Goal: Task Accomplishment & Management: Complete application form

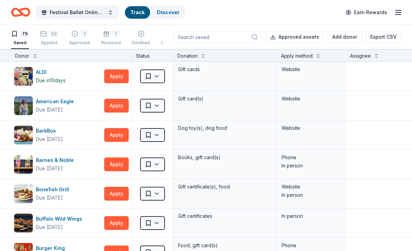
scroll to position [23, 0]
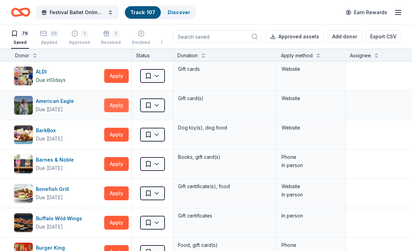
click at [117, 98] on button "Apply" at bounding box center [116, 105] width 24 height 14
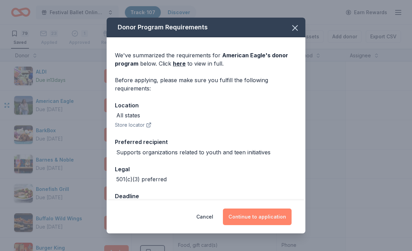
click at [275, 224] on button "Continue to application" at bounding box center [257, 216] width 69 height 17
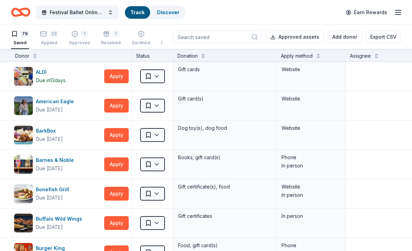
scroll to position [23, 0]
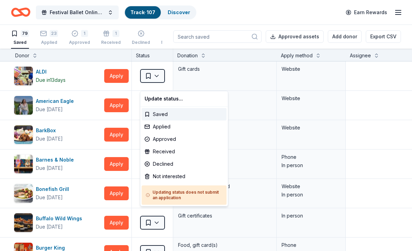
click at [150, 83] on html "Festival Ballet Online Auction Track · 107 Discover Earn Rewards 79 Saved 23 Ap…" at bounding box center [206, 125] width 412 height 251
click at [160, 128] on div "Applied" at bounding box center [184, 126] width 85 height 12
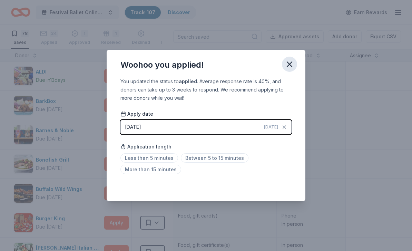
click at [291, 65] on icon "button" at bounding box center [289, 64] width 5 height 5
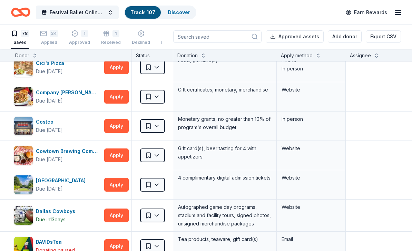
scroll to position [295, 1]
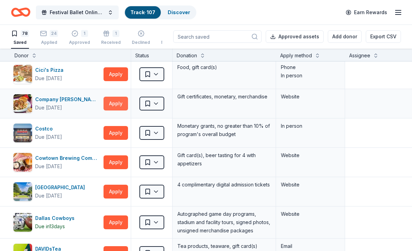
click at [114, 97] on button "Apply" at bounding box center [115, 104] width 24 height 14
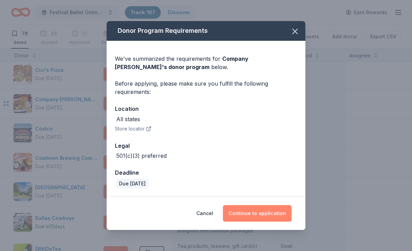
click at [263, 211] on button "Continue to application" at bounding box center [257, 213] width 69 height 17
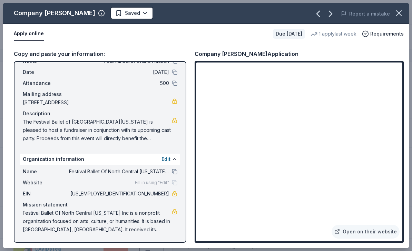
scroll to position [24, 0]
click at [388, 233] on link "Open on their website" at bounding box center [365, 231] width 68 height 14
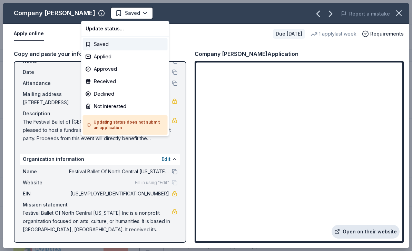
scroll to position [0, 0]
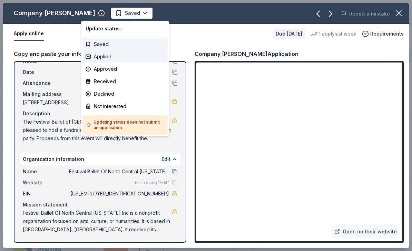
click at [103, 58] on div "Applied" at bounding box center [125, 56] width 85 height 12
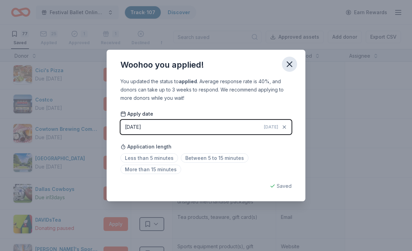
click at [288, 63] on icon "button" at bounding box center [289, 64] width 5 height 5
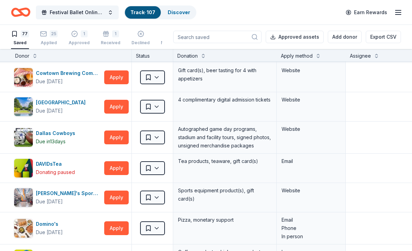
scroll to position [349, 0]
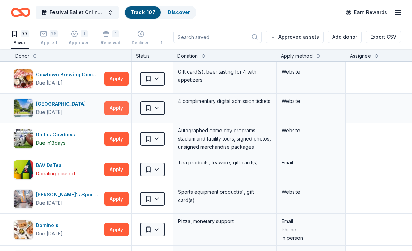
click at [119, 109] on button "Apply" at bounding box center [116, 108] width 24 height 14
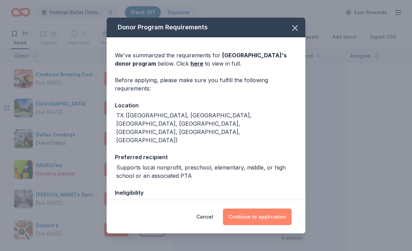
click at [264, 216] on button "Continue to application" at bounding box center [257, 216] width 69 height 17
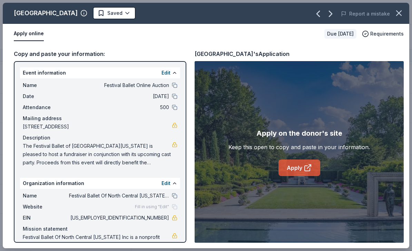
click at [305, 168] on icon at bounding box center [307, 167] width 8 height 8
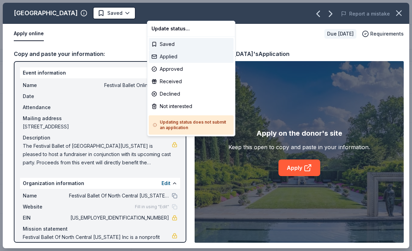
click at [169, 59] on div "Applied" at bounding box center [191, 56] width 85 height 12
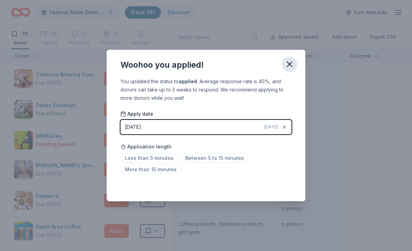
click at [292, 63] on icon "button" at bounding box center [289, 64] width 10 height 10
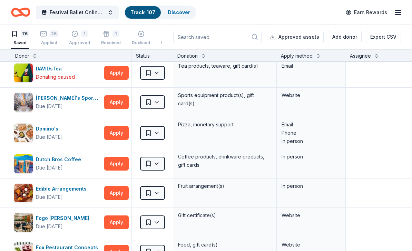
scroll to position [420, 0]
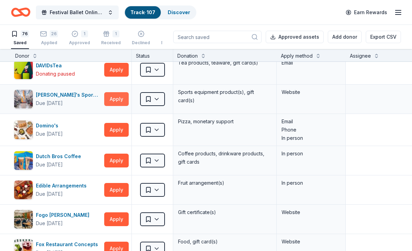
click at [119, 102] on button "Apply" at bounding box center [116, 99] width 24 height 14
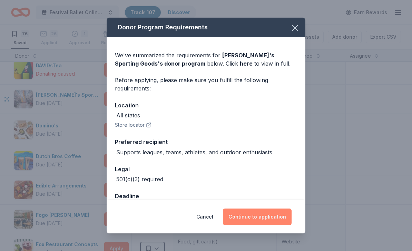
click at [271, 215] on button "Continue to application" at bounding box center [257, 216] width 69 height 17
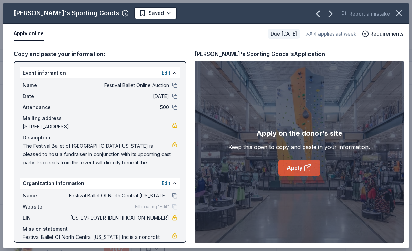
click at [304, 169] on icon at bounding box center [307, 167] width 8 height 8
click at [401, 13] on icon "button" at bounding box center [399, 13] width 10 height 10
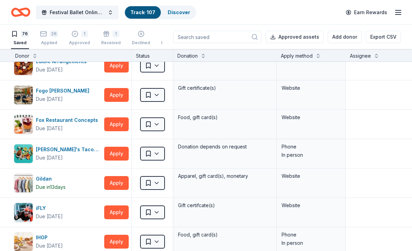
scroll to position [544, 0]
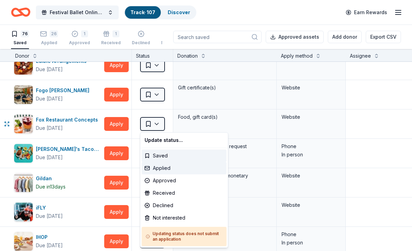
click at [165, 168] on div "Applied" at bounding box center [184, 168] width 85 height 12
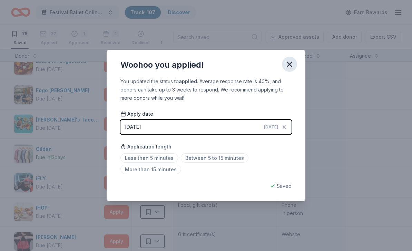
click at [293, 63] on icon "button" at bounding box center [289, 64] width 10 height 10
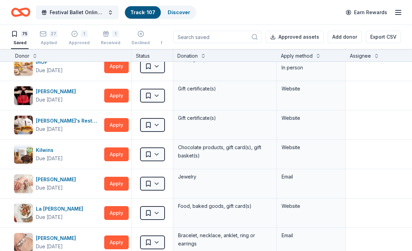
scroll to position [690, 0]
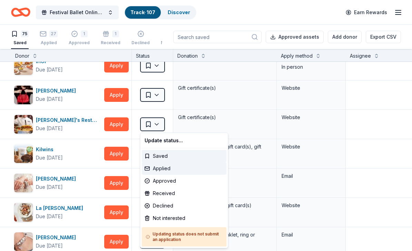
click at [163, 170] on div "Applied" at bounding box center [184, 168] width 85 height 12
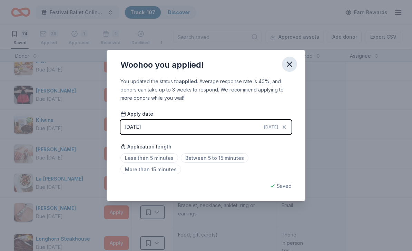
click at [290, 65] on icon "button" at bounding box center [289, 64] width 5 height 5
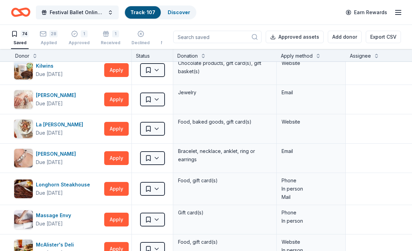
scroll to position [744, 0]
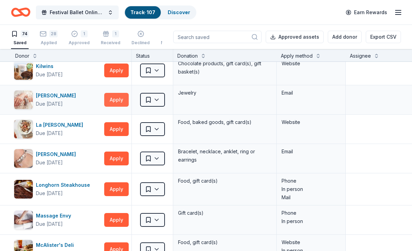
click at [121, 97] on button "Apply" at bounding box center [116, 100] width 24 height 14
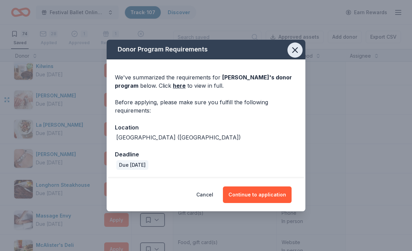
click at [294, 54] on icon "button" at bounding box center [295, 50] width 10 height 10
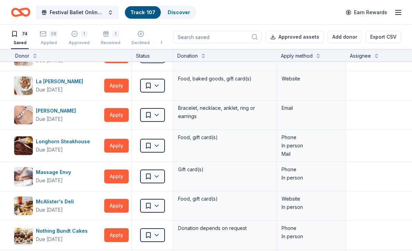
scroll to position [787, 0]
click at [120, 118] on button "Apply" at bounding box center [116, 115] width 24 height 14
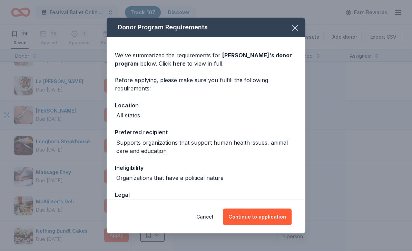
scroll to position [0, 0]
click at [295, 30] on icon "button" at bounding box center [295, 28] width 10 height 10
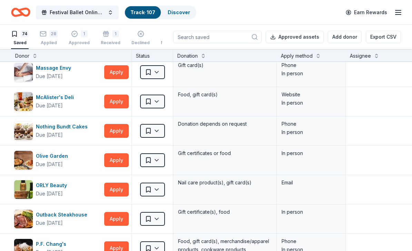
scroll to position [891, 0]
click at [113, 97] on button "Apply" at bounding box center [116, 101] width 24 height 14
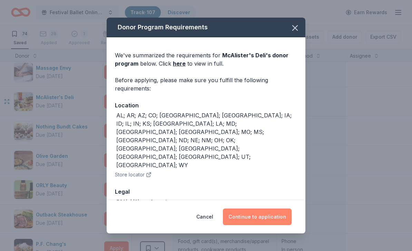
click at [275, 220] on button "Continue to application" at bounding box center [257, 216] width 69 height 17
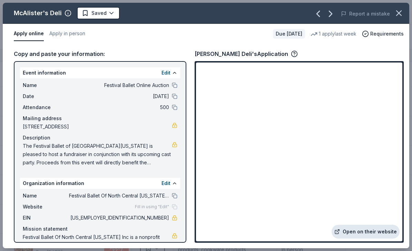
click at [389, 232] on link "Open on their website" at bounding box center [365, 231] width 68 height 14
click at [399, 14] on icon "button" at bounding box center [399, 13] width 10 height 10
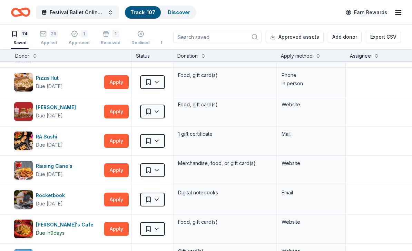
scroll to position [1176, 0]
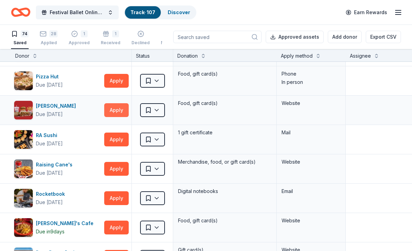
click at [116, 110] on button "Apply" at bounding box center [116, 110] width 24 height 14
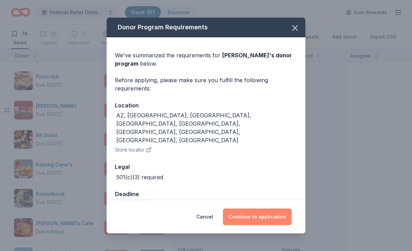
click at [270, 216] on button "Continue to application" at bounding box center [257, 216] width 69 height 17
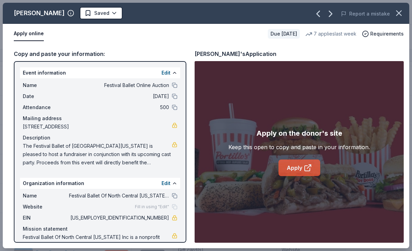
click at [306, 169] on icon at bounding box center [307, 167] width 8 height 8
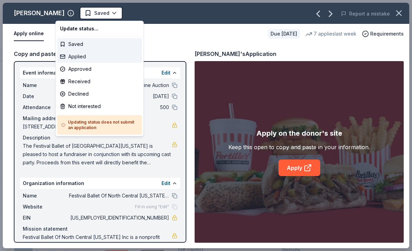
click at [81, 58] on div "Applied" at bounding box center [99, 56] width 85 height 12
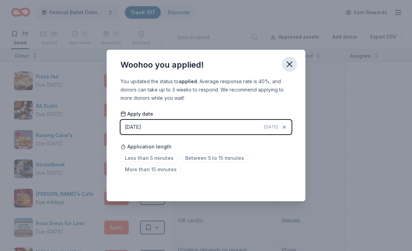
click at [290, 63] on icon "button" at bounding box center [289, 64] width 5 height 5
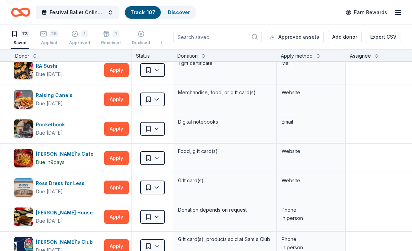
scroll to position [1216, 0]
click at [115, 100] on button "Apply" at bounding box center [116, 99] width 24 height 14
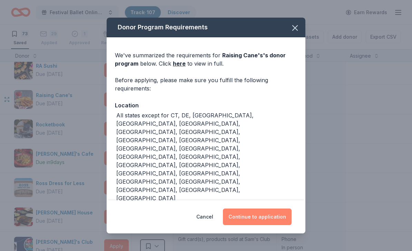
click at [284, 219] on button "Continue to application" at bounding box center [257, 216] width 69 height 17
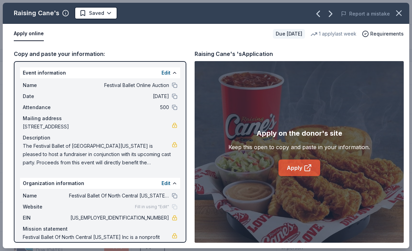
click at [304, 170] on icon at bounding box center [306, 167] width 5 height 5
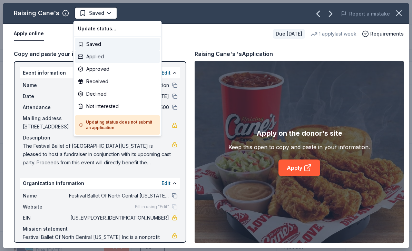
click at [102, 58] on div "Applied" at bounding box center [117, 56] width 85 height 12
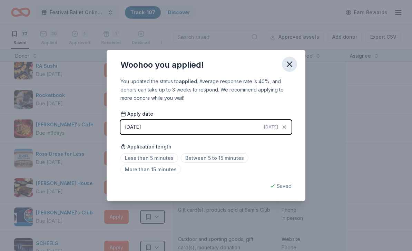
click at [293, 65] on icon "button" at bounding box center [289, 64] width 10 height 10
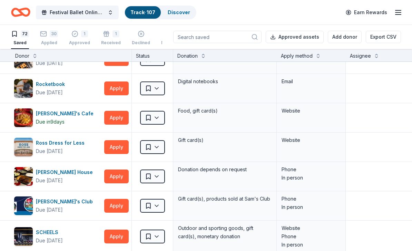
scroll to position [1228, 0]
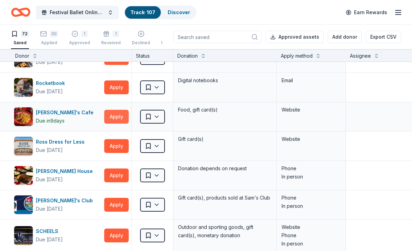
click at [118, 115] on button "Apply" at bounding box center [116, 117] width 24 height 14
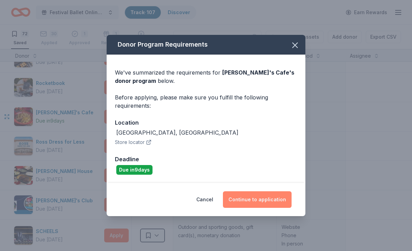
click at [262, 201] on button "Continue to application" at bounding box center [257, 199] width 69 height 17
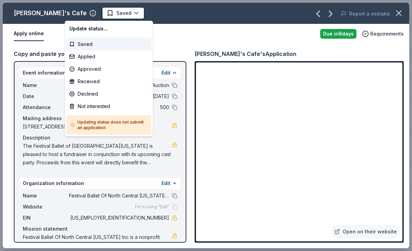
scroll to position [0, 0]
click at [92, 59] on div "Applied" at bounding box center [109, 56] width 85 height 12
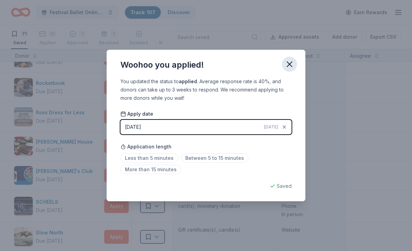
click at [290, 65] on icon "button" at bounding box center [289, 64] width 5 height 5
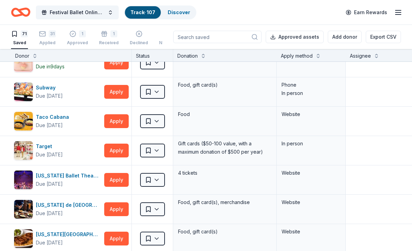
scroll to position [1508, 0]
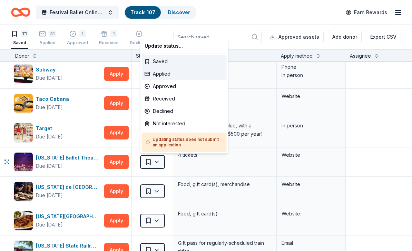
click at [163, 78] on div "Applied" at bounding box center [184, 74] width 85 height 12
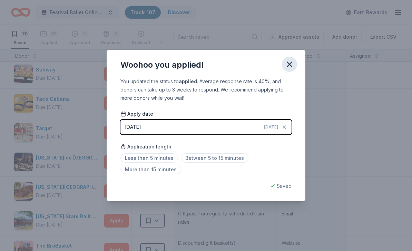
click at [289, 67] on icon "button" at bounding box center [289, 64] width 10 height 10
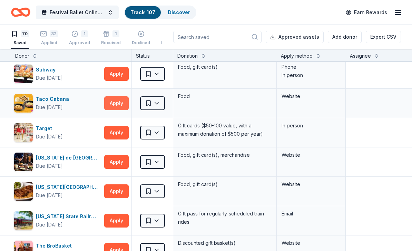
click at [122, 105] on button "Apply" at bounding box center [116, 103] width 24 height 14
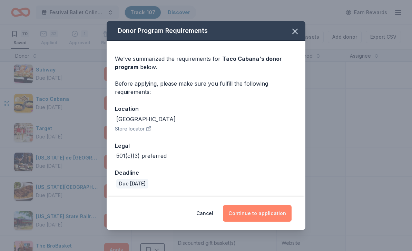
click at [278, 213] on button "Continue to application" at bounding box center [257, 213] width 69 height 17
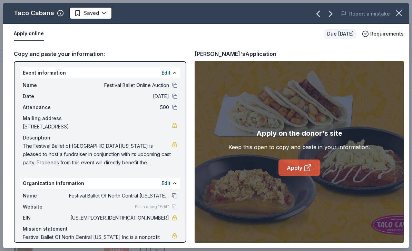
click at [303, 170] on icon at bounding box center [307, 167] width 8 height 8
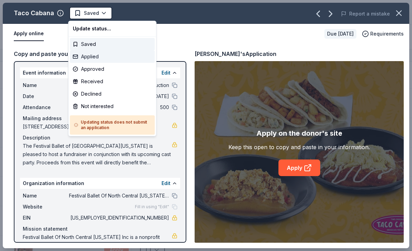
click at [93, 59] on div "Applied" at bounding box center [112, 56] width 85 height 12
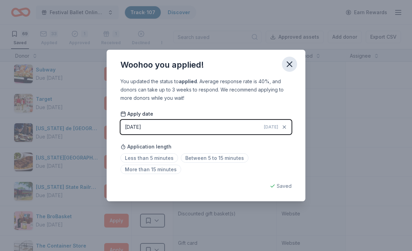
click at [286, 65] on icon "button" at bounding box center [289, 64] width 10 height 10
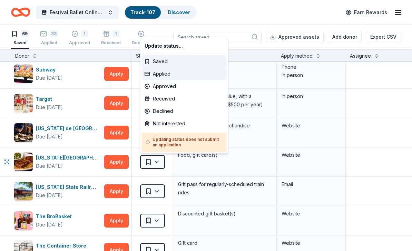
click at [162, 74] on div "Applied" at bounding box center [184, 74] width 85 height 12
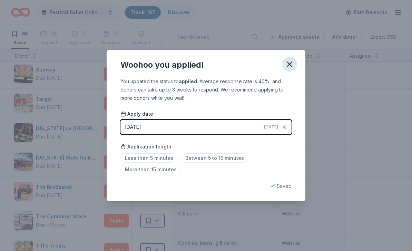
click at [292, 63] on icon "button" at bounding box center [289, 64] width 10 height 10
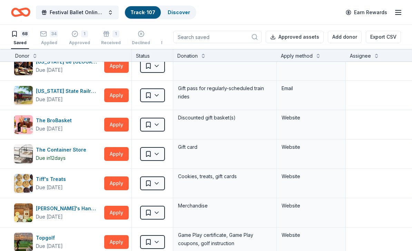
scroll to position [1574, 0]
click at [117, 100] on button "Apply" at bounding box center [116, 95] width 24 height 14
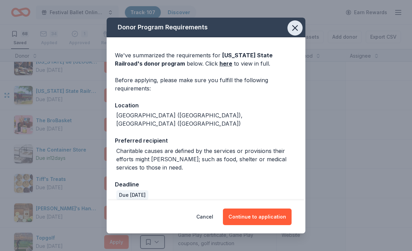
click at [290, 23] on icon "button" at bounding box center [295, 28] width 10 height 10
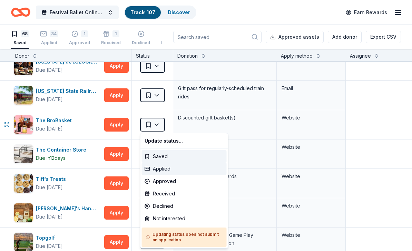
click at [164, 171] on div "Applied" at bounding box center [184, 168] width 85 height 12
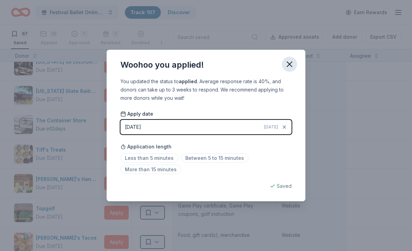
click at [288, 64] on icon "button" at bounding box center [289, 64] width 10 height 10
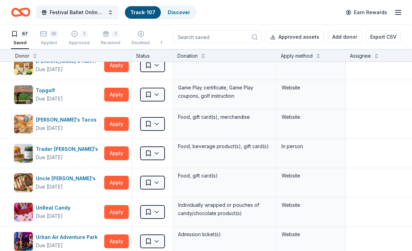
scroll to position [1692, 0]
